Goal: Task Accomplishment & Management: Use online tool/utility

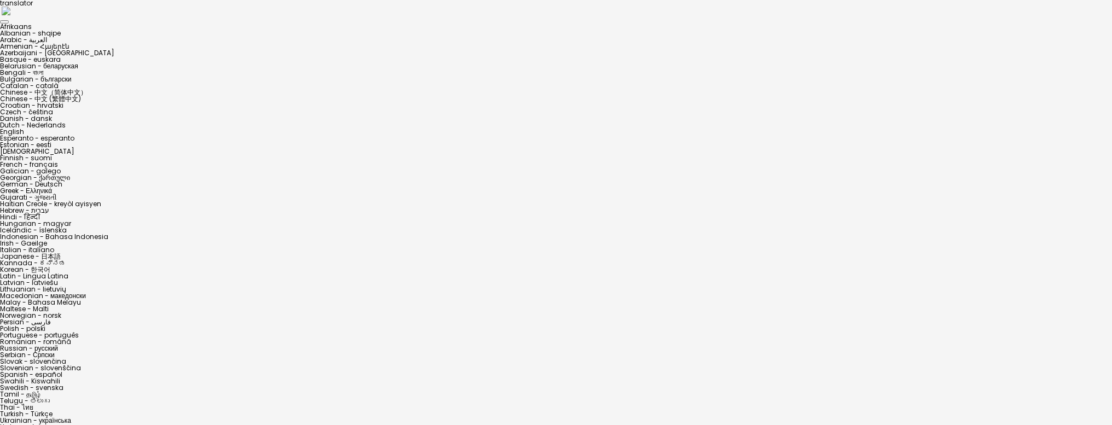
drag, startPoint x: 315, startPoint y: 235, endPoint x: 461, endPoint y: 258, distance: 147.9
